Goal: Navigation & Orientation: Find specific page/section

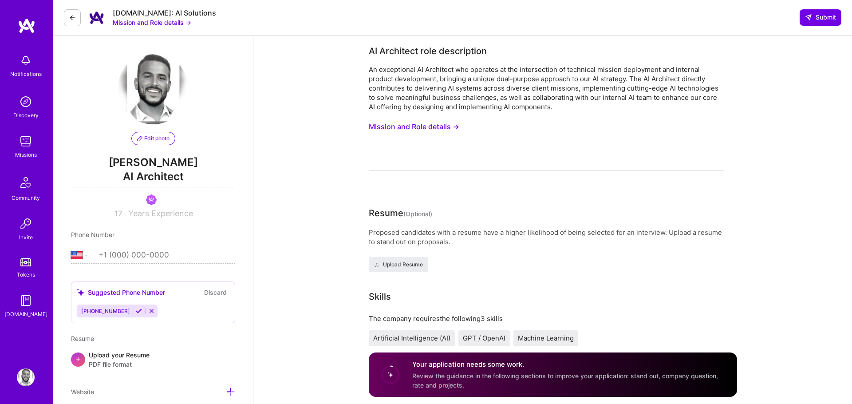
select select "US"
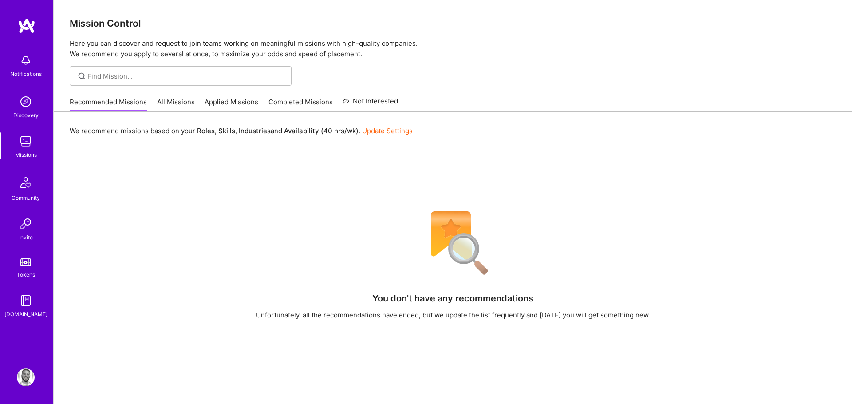
click at [174, 99] on link "All Missions" at bounding box center [176, 104] width 38 height 15
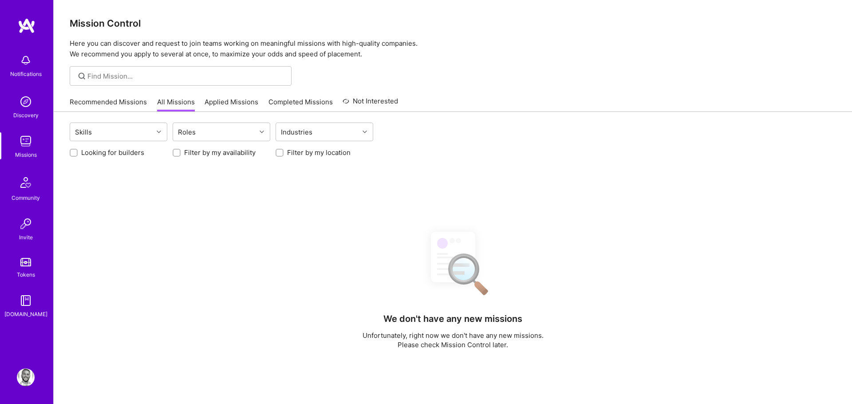
click at [186, 48] on p "Here you can discover and request to join teams working on meaningful missions …" at bounding box center [453, 48] width 766 height 21
